Goal: Task Accomplishment & Management: Use online tool/utility

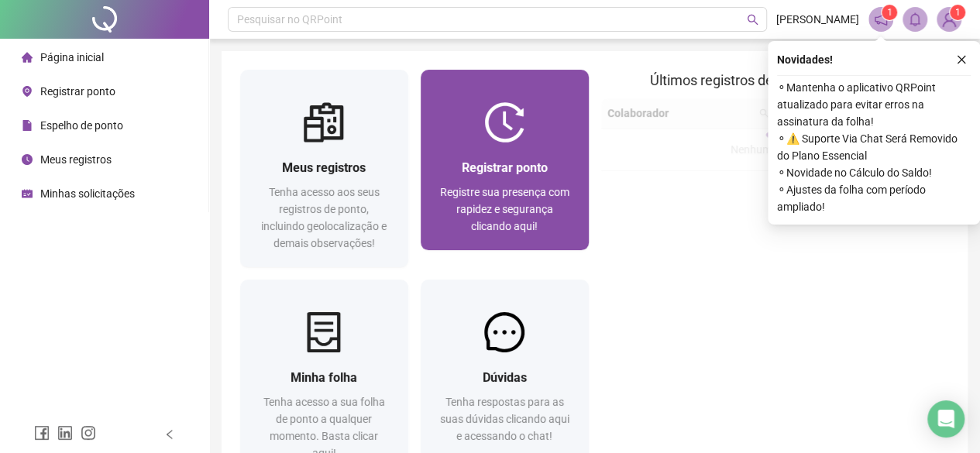
click at [533, 146] on div "Registrar ponto Registre sua presença com rapidez e segurança clicando aqui!" at bounding box center [505, 196] width 168 height 108
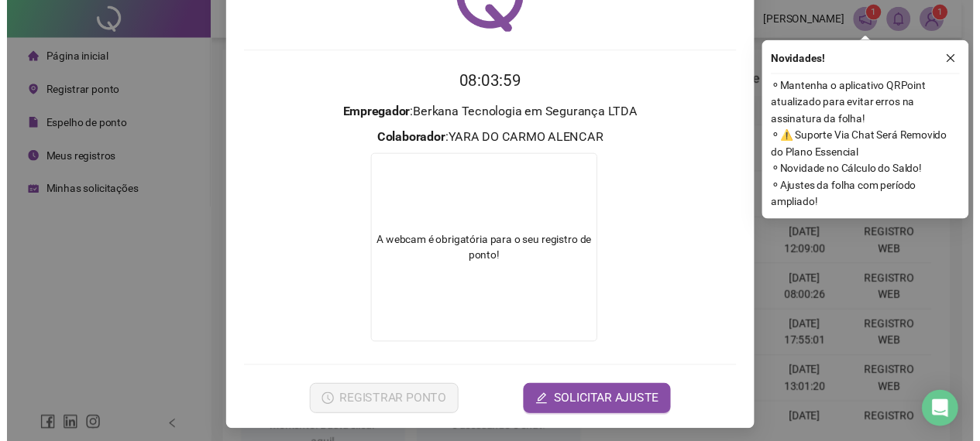
scroll to position [99, 0]
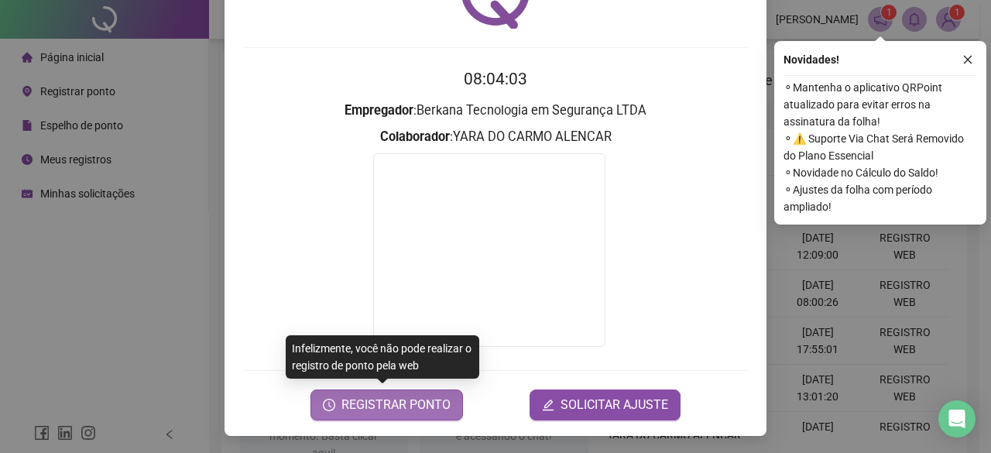
click at [392, 407] on span "REGISTRAR PONTO" at bounding box center [396, 405] width 109 height 19
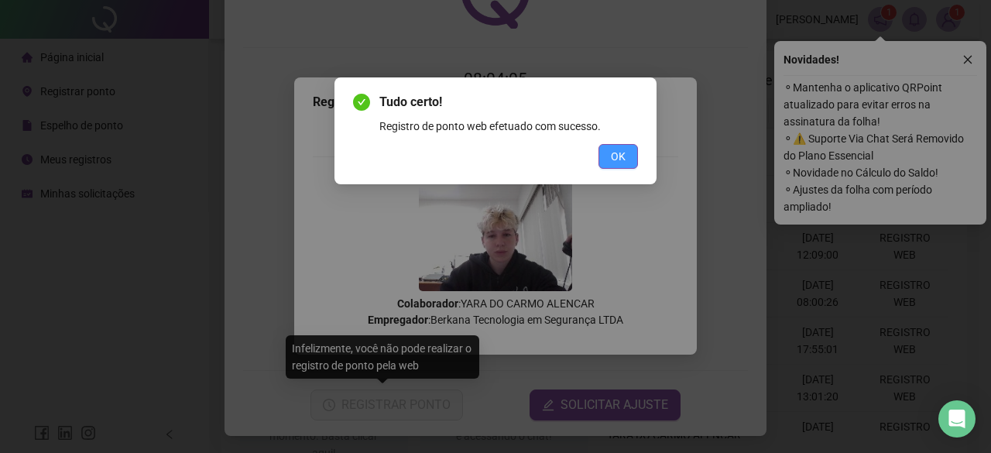
click at [623, 154] on span "OK" at bounding box center [618, 156] width 15 height 17
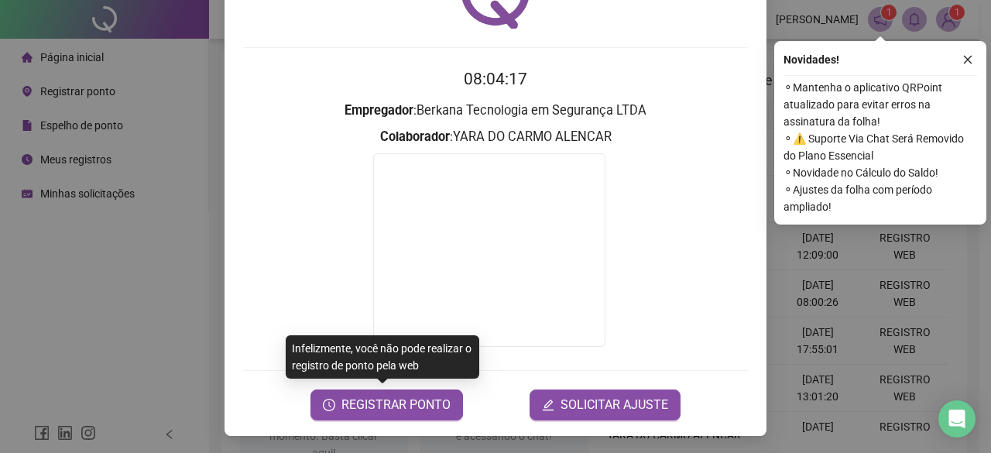
click at [876, 350] on div "Registro de ponto web 08:04:17 Empregador : Berkana Tecnologia em Segurança LTD…" at bounding box center [495, 226] width 991 height 453
